Goal: Book appointment/travel/reservation

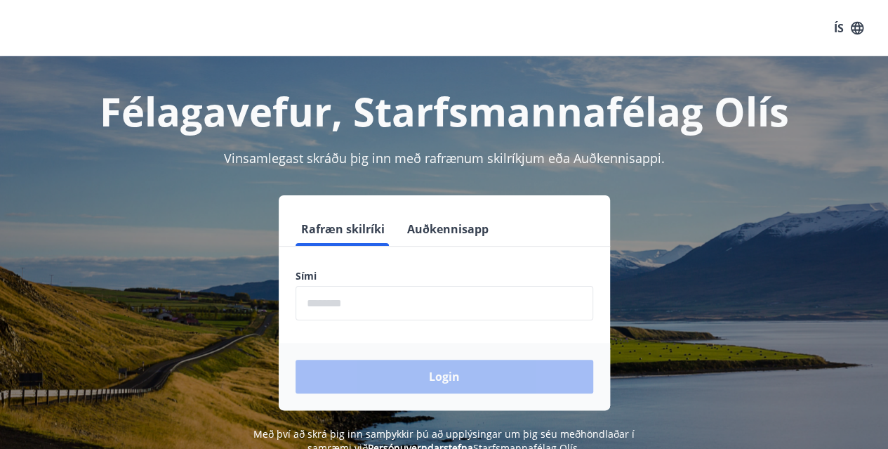
click at [393, 308] on input "phone" at bounding box center [445, 303] width 298 height 34
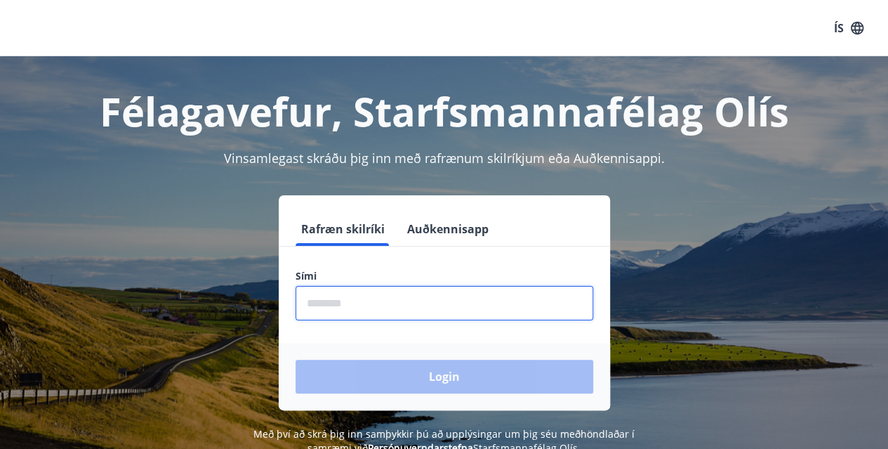
type input "********"
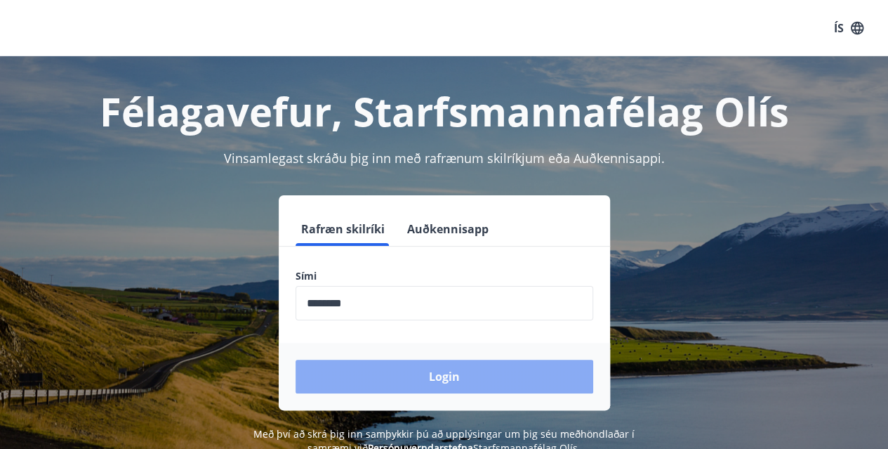
click at [458, 377] on button "Login" at bounding box center [445, 377] width 298 height 34
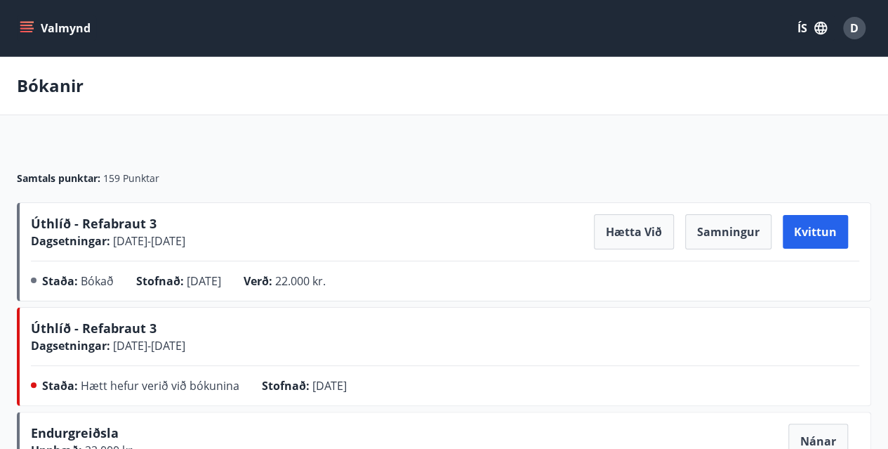
click at [25, 27] on icon "menu" at bounding box center [27, 28] width 14 height 14
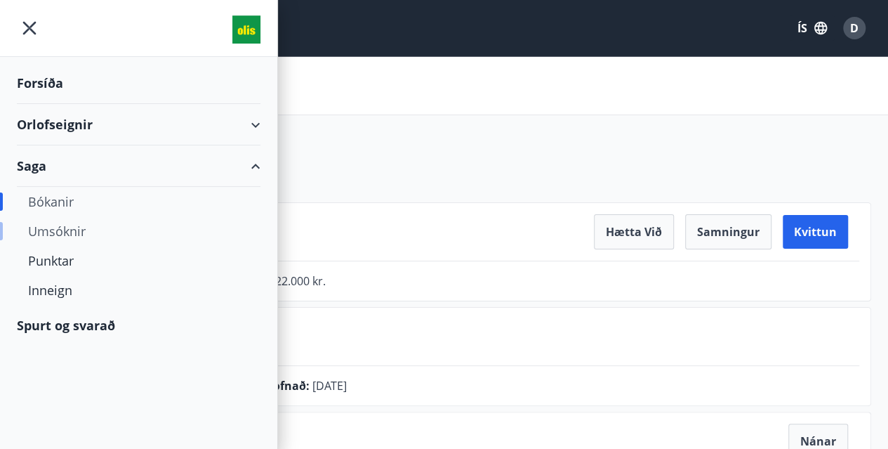
click at [80, 229] on div "Umsóknir" at bounding box center [138, 230] width 221 height 29
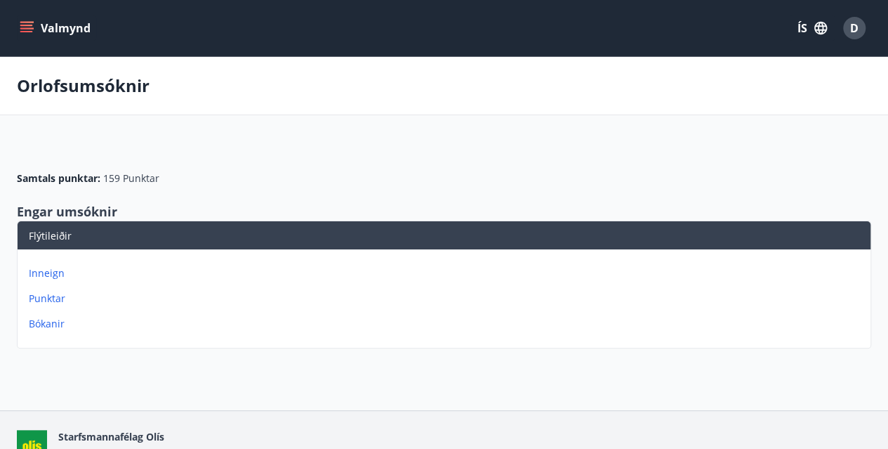
click at [29, 27] on icon "menu" at bounding box center [27, 28] width 14 height 14
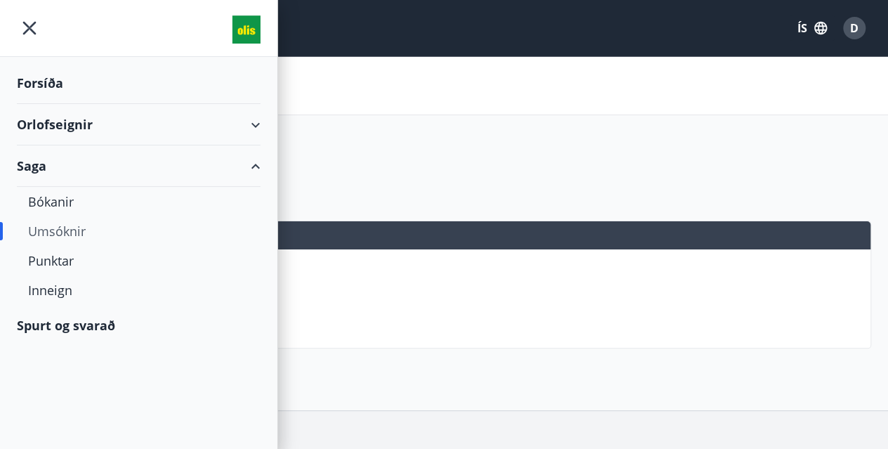
click at [251, 120] on div "Orlofseignir" at bounding box center [139, 124] width 244 height 41
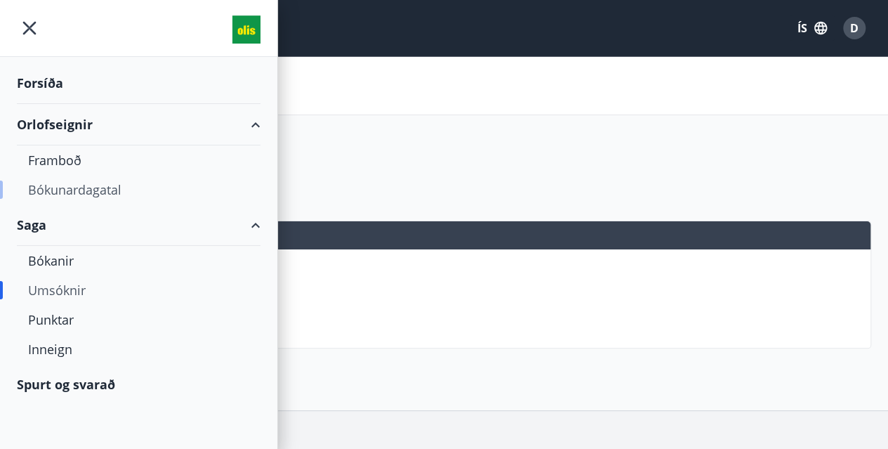
click at [117, 190] on div "Bókunardagatal" at bounding box center [138, 189] width 221 height 29
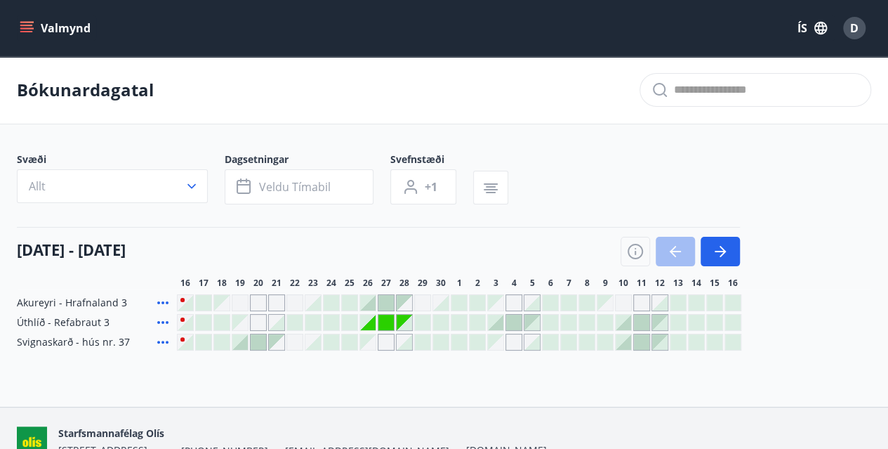
click at [496, 303] on div "Gráir dagar eru ekki bókanlegir" at bounding box center [495, 302] width 15 height 15
click at [500, 322] on div at bounding box center [495, 322] width 15 height 15
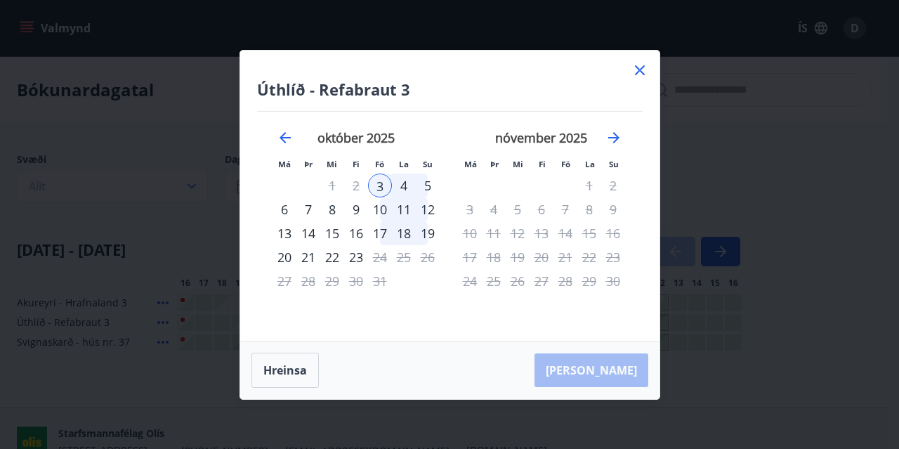
click at [427, 184] on div "5" at bounding box center [428, 185] width 24 height 24
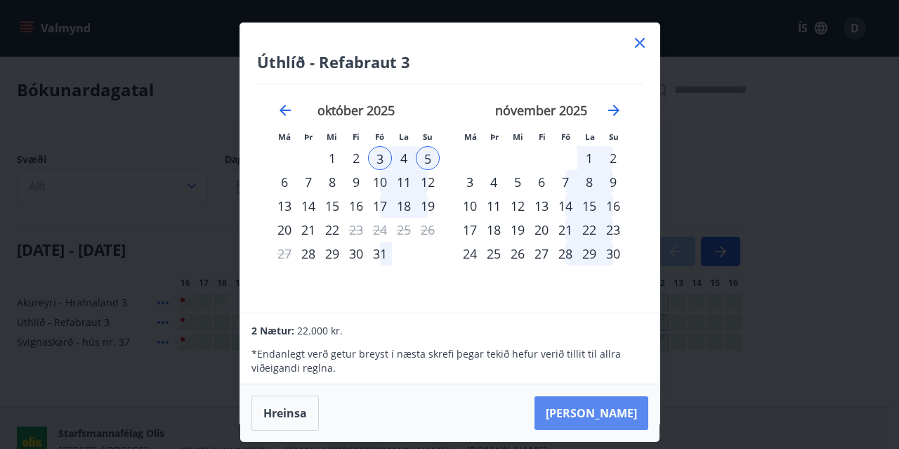
click at [614, 412] on button "[PERSON_NAME]" at bounding box center [591, 413] width 114 height 34
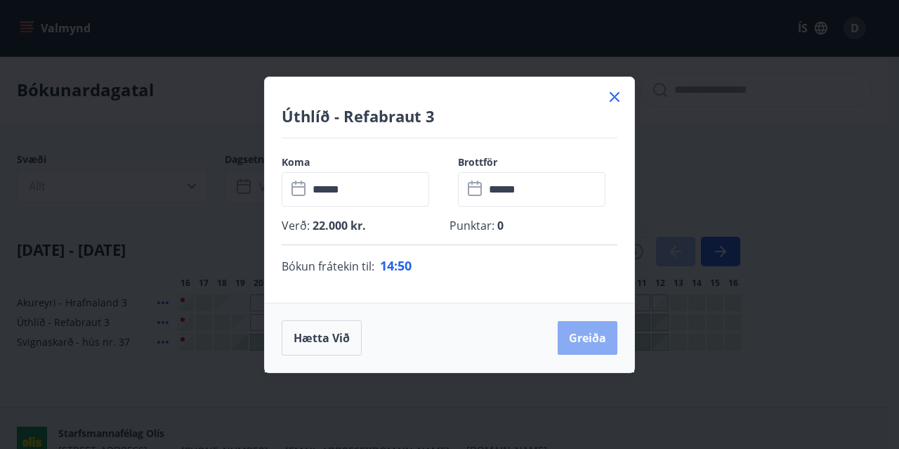
click at [594, 331] on button "Greiða" at bounding box center [588, 338] width 60 height 34
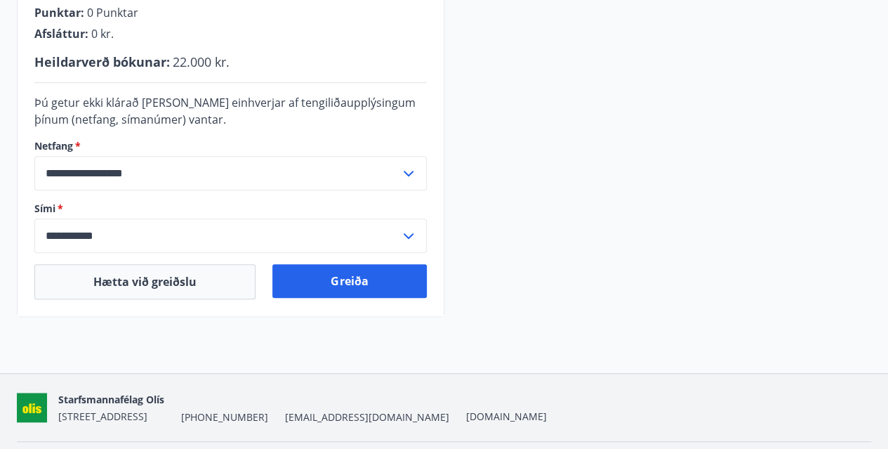
scroll to position [421, 0]
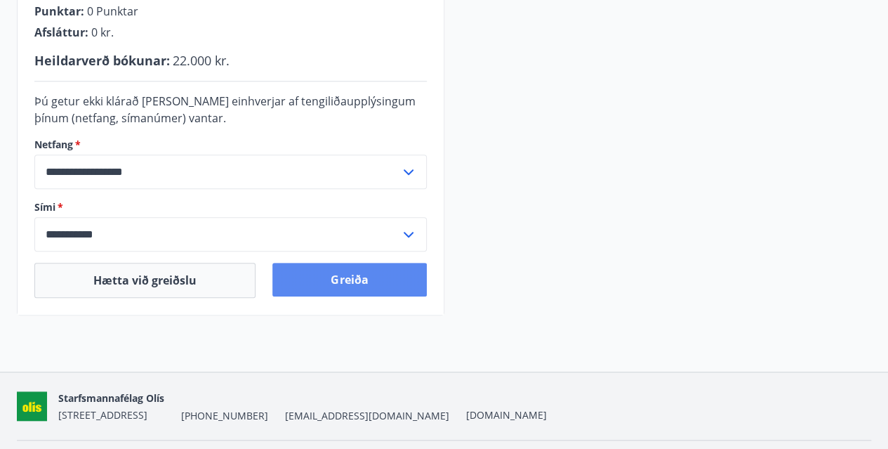
click at [370, 282] on button "Greiða" at bounding box center [349, 280] width 154 height 34
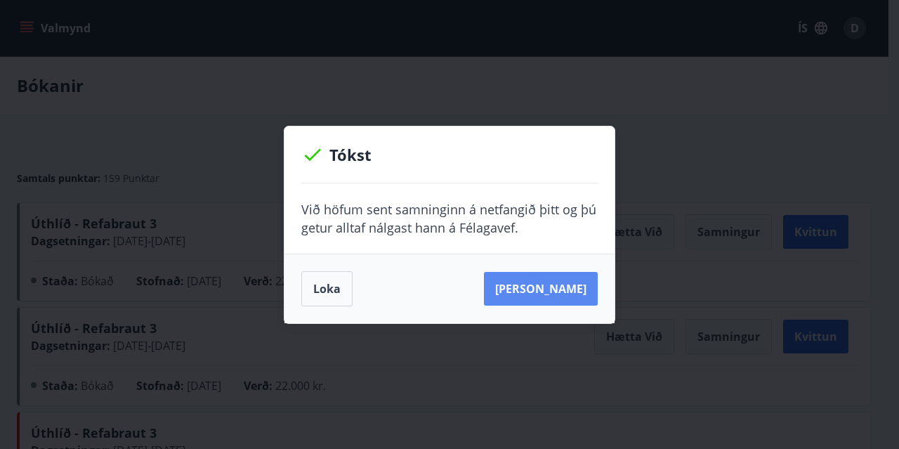
click at [543, 284] on button "[PERSON_NAME]" at bounding box center [541, 289] width 114 height 34
